Goal: Contribute content: Contribute content

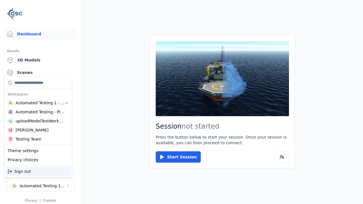
click at [40, 121] on div "uploadModelTestWorkspace" at bounding box center [40, 121] width 49 height 6
click at [182, 102] on html "Support Dashboard Assets 3D Models Scenes Datasets Recordings Support Documenta…" at bounding box center [181, 102] width 363 height 204
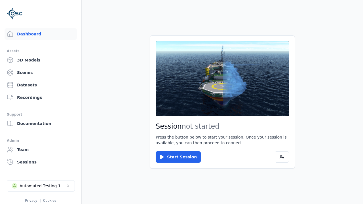
click at [41, 60] on link "3D Models" at bounding box center [41, 59] width 72 height 11
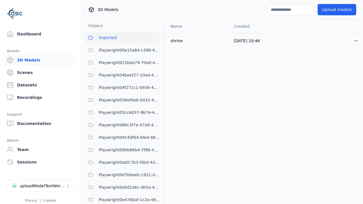
click at [356, 41] on html "Support Dashboard Assets 3D Models Scenes Datasets Recordings Support Documenta…" at bounding box center [181, 102] width 363 height 204
click at [344, 63] on div "Delete" at bounding box center [343, 62] width 33 height 9
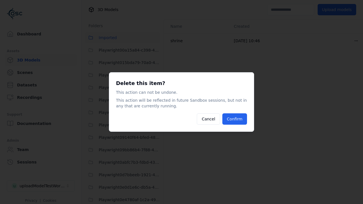
click at [235, 119] on button "Confirm" at bounding box center [234, 118] width 25 height 11
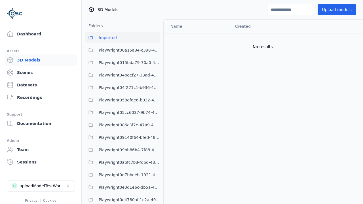
click at [337, 10] on button "Upload models" at bounding box center [337, 9] width 39 height 11
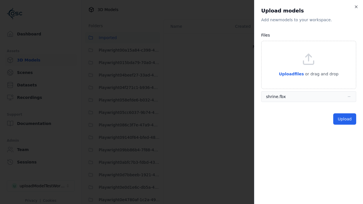
click at [345, 119] on button "Upload" at bounding box center [344, 118] width 23 height 11
